Goal: Task Accomplishment & Management: Manage account settings

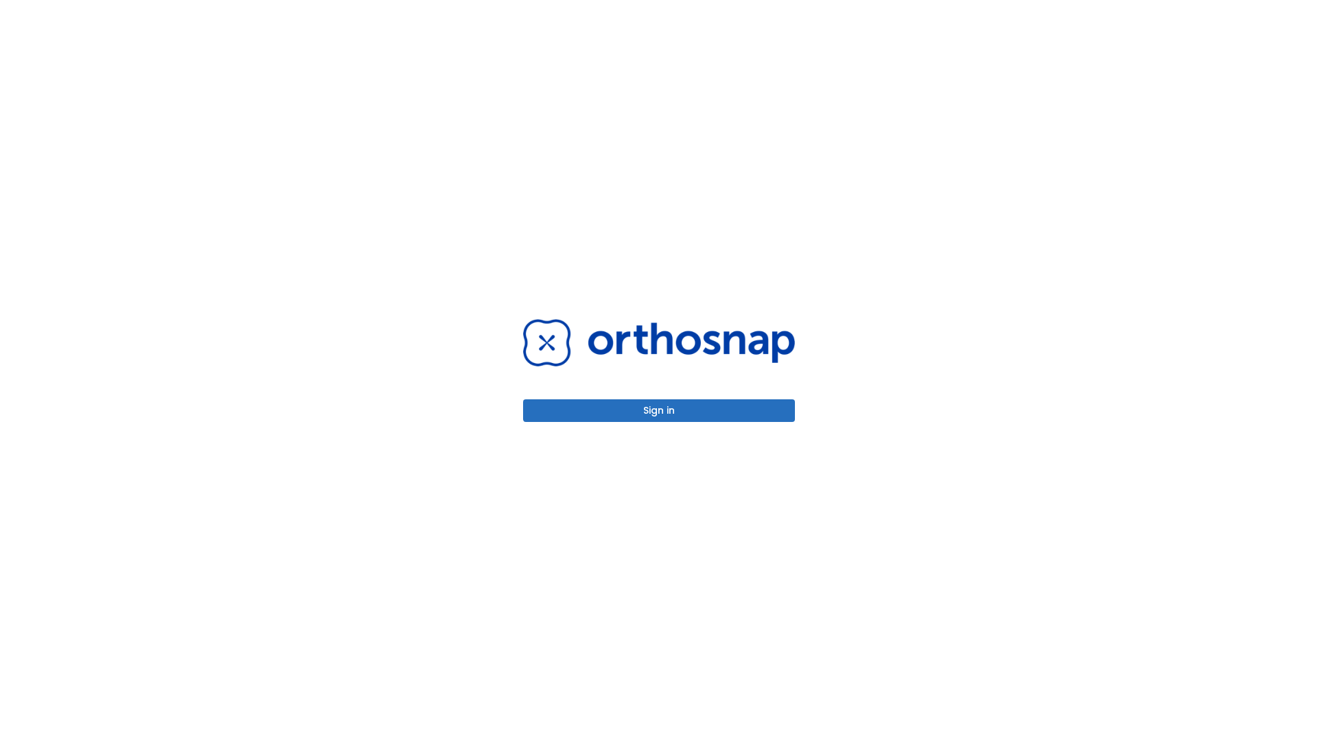
click at [659, 410] on button "Sign in" at bounding box center [659, 410] width 272 height 23
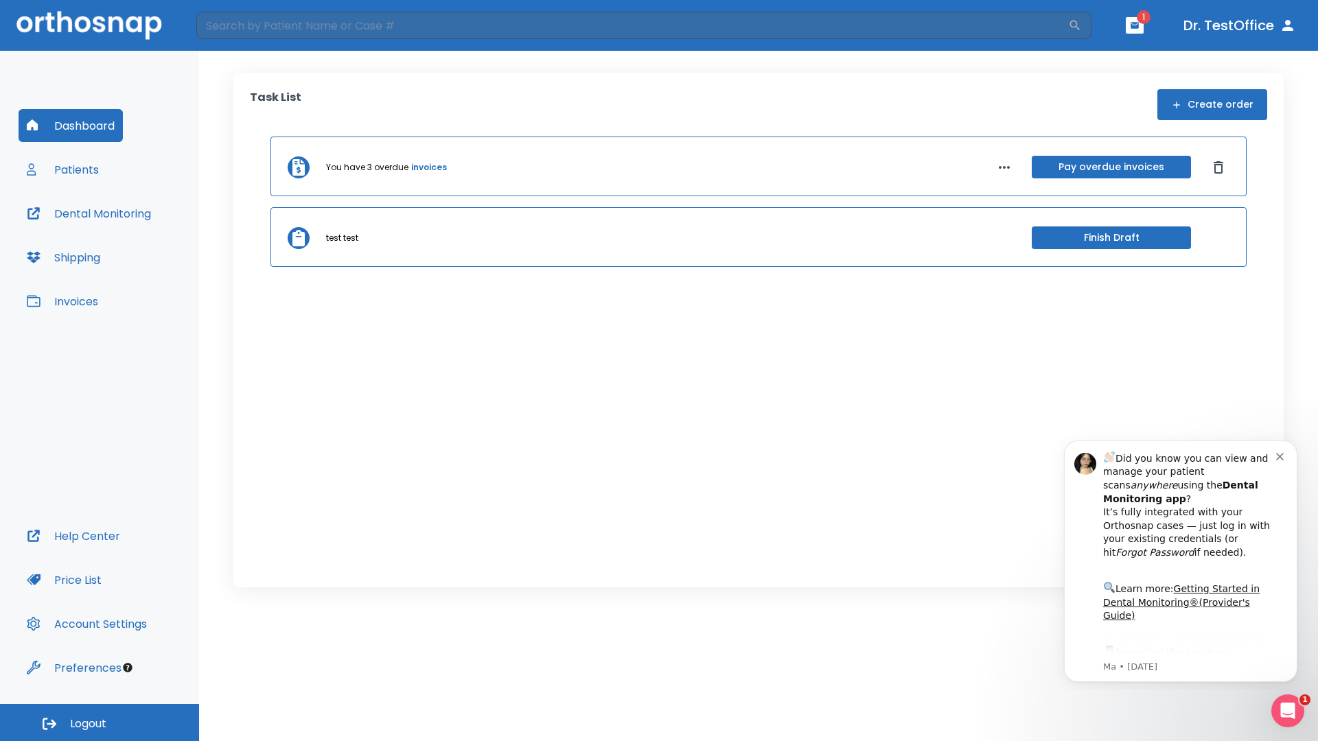
click at [100, 723] on span "Logout" at bounding box center [88, 724] width 36 height 15
